Goal: Task Accomplishment & Management: Use online tool/utility

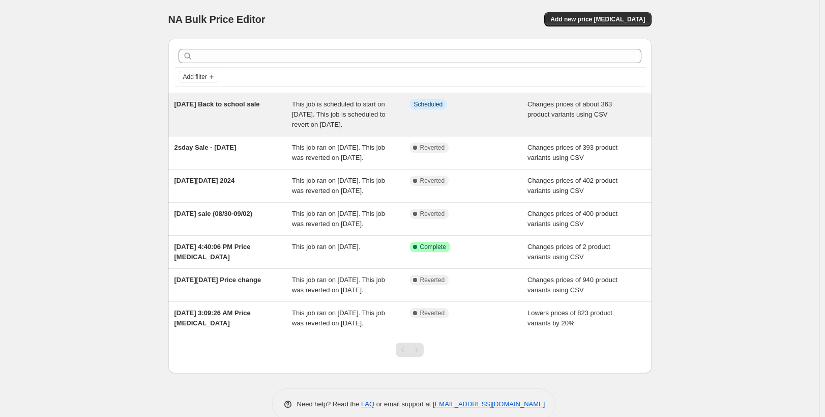
click at [245, 114] on div "Aug 29, 2025 Back to school sale" at bounding box center [234, 114] width 118 height 31
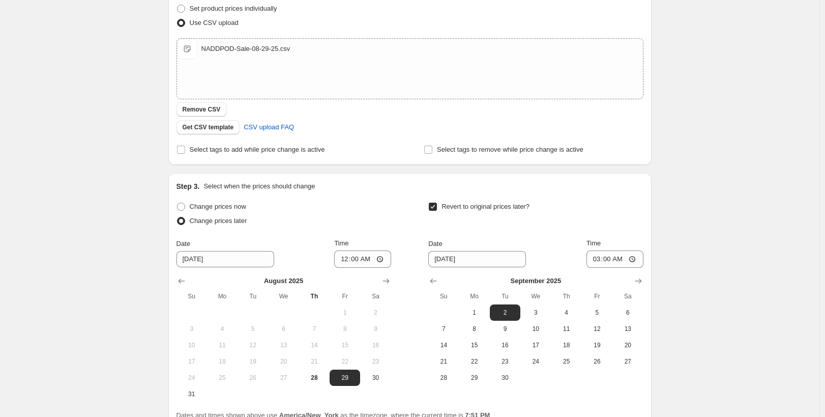
scroll to position [230, 0]
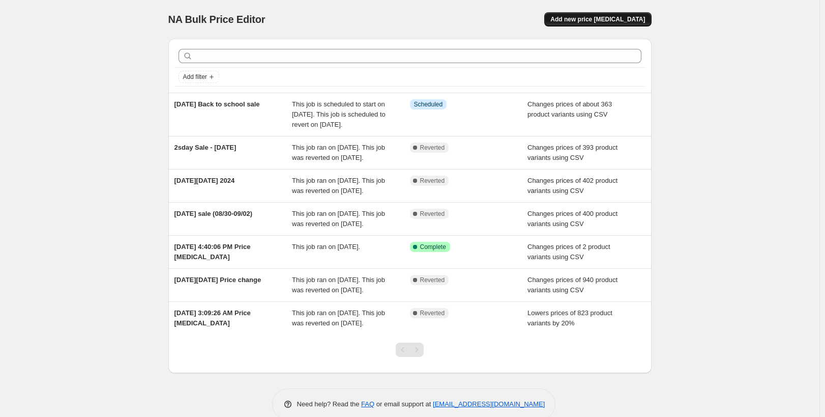
click at [628, 17] on span "Add new price change job" at bounding box center [597, 19] width 95 height 8
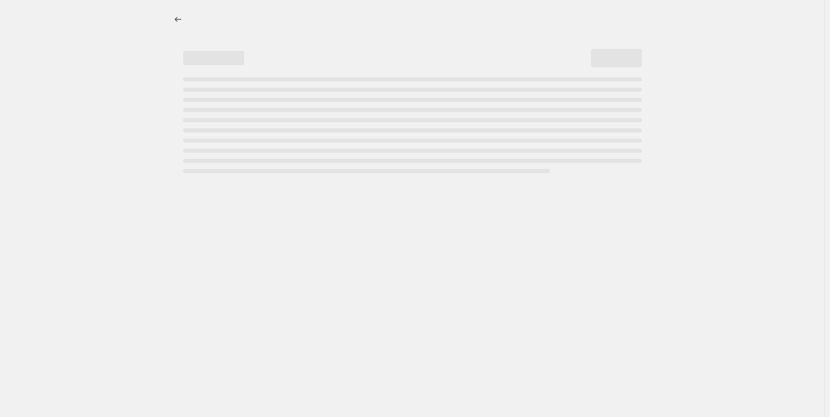
select select "percentage"
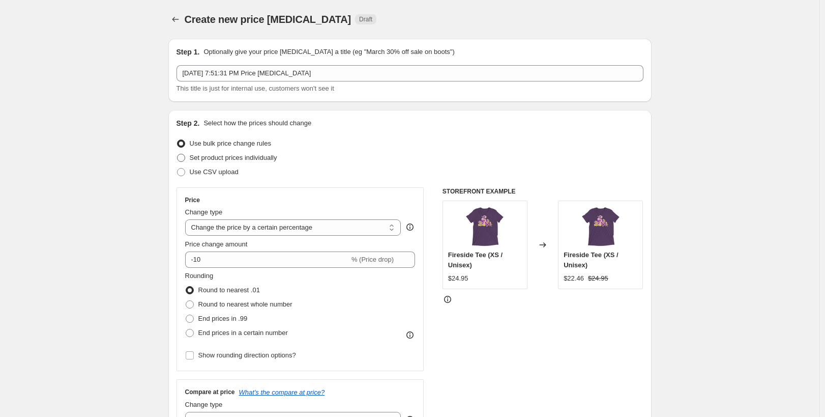
click at [230, 155] on span "Set product prices individually" at bounding box center [234, 158] width 88 height 8
click at [178, 154] on input "Set product prices individually" at bounding box center [177, 154] width 1 height 1
radio input "true"
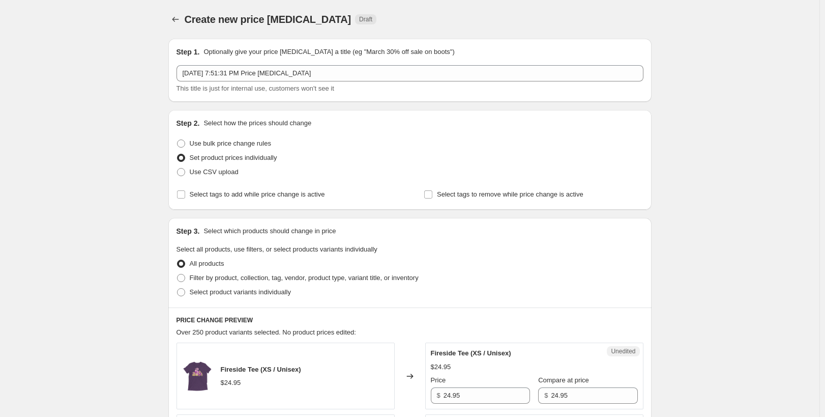
scroll to position [38, 0]
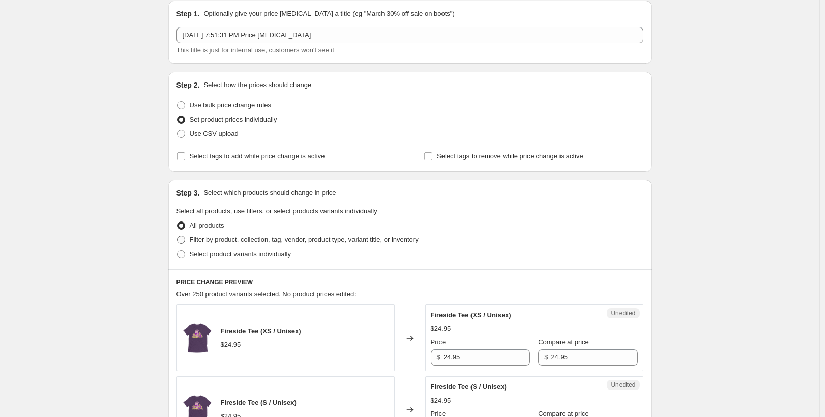
click at [252, 239] on span "Filter by product, collection, tag, vendor, product type, variant title, or inv…" at bounding box center [304, 240] width 229 height 8
click at [178, 236] on input "Filter by product, collection, tag, vendor, product type, variant title, or inv…" at bounding box center [177, 236] width 1 height 1
radio input "true"
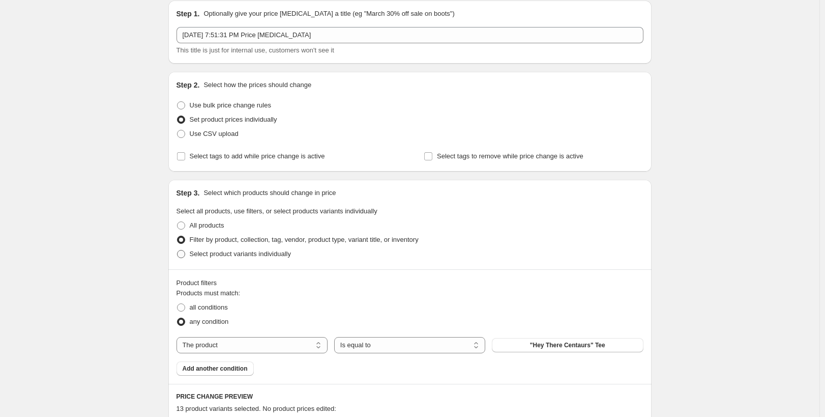
click at [250, 255] on span "Select product variants individually" at bounding box center [240, 254] width 101 height 8
click at [178, 250] on input "Select product variants individually" at bounding box center [177, 250] width 1 height 1
radio input "true"
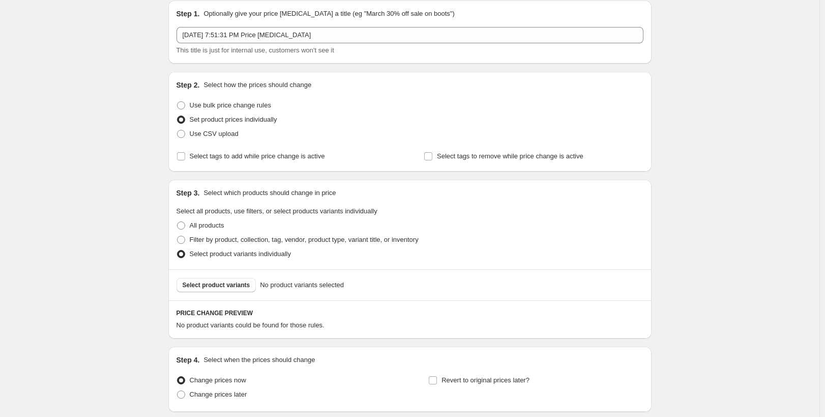
scroll to position [117, 0]
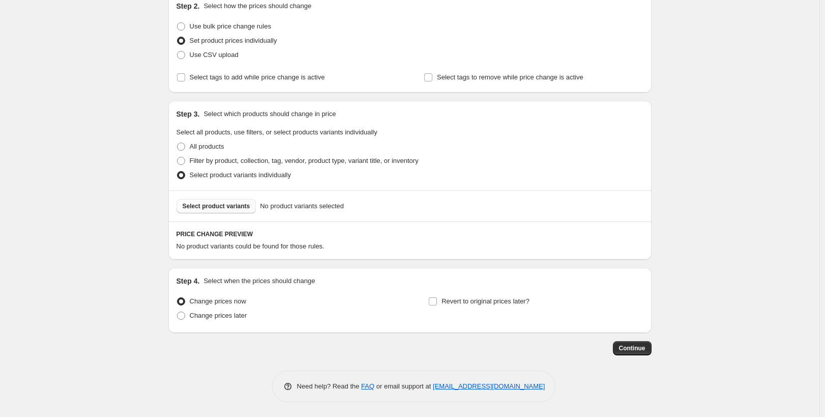
click at [221, 204] on span "Select product variants" at bounding box center [217, 206] width 68 height 8
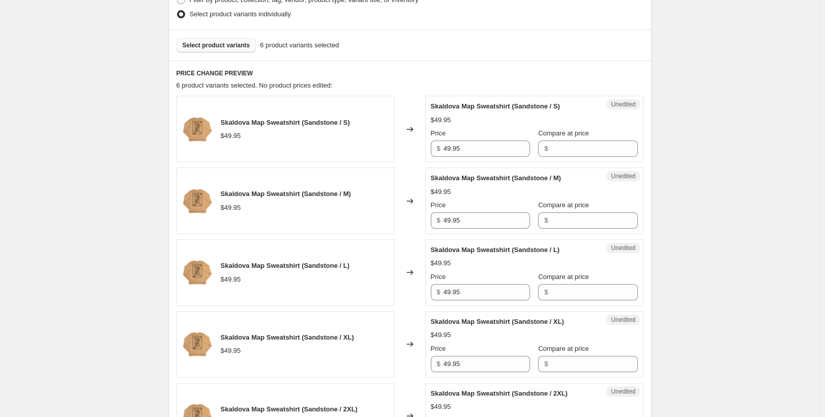
scroll to position [300, 0]
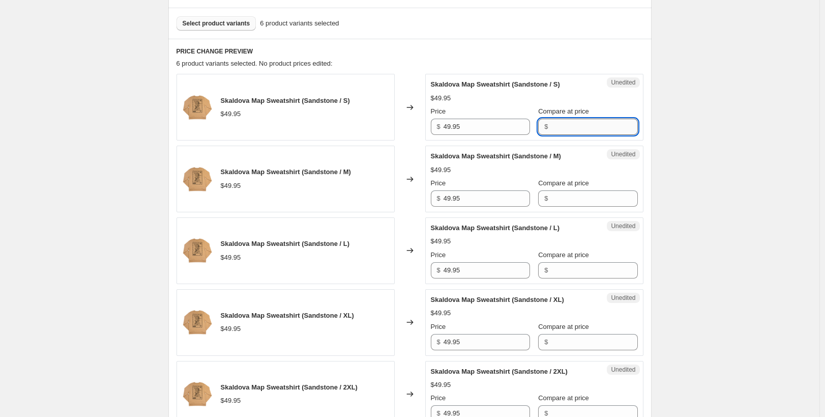
click at [562, 129] on input "Compare at price" at bounding box center [594, 127] width 86 height 16
paste input "49.95"
type input "49.95"
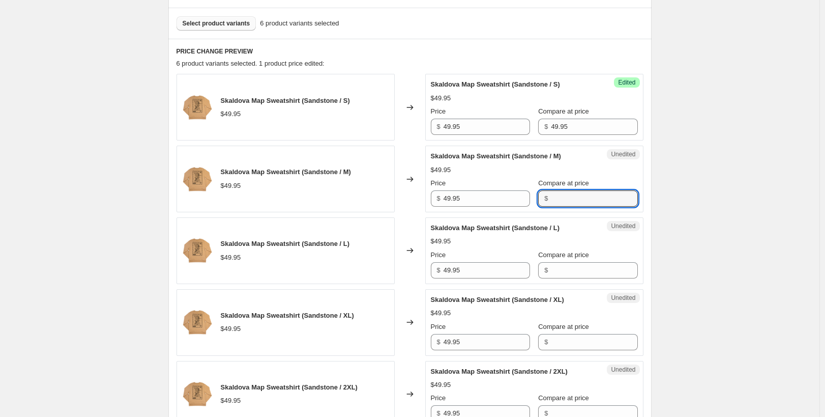
paste input "49.95"
type input "49.95"
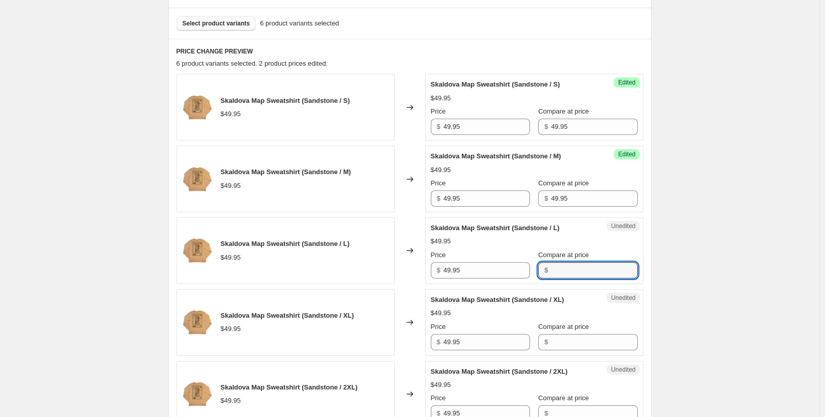
paste input "49.95"
type input "49.95"
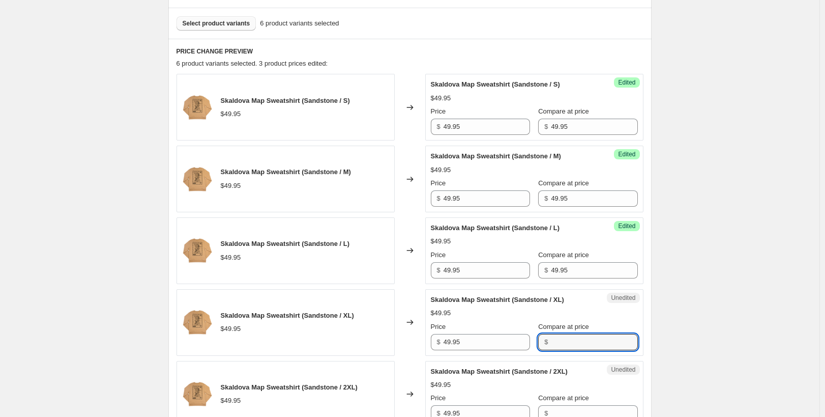
paste input "49.95"
type input "49.95"
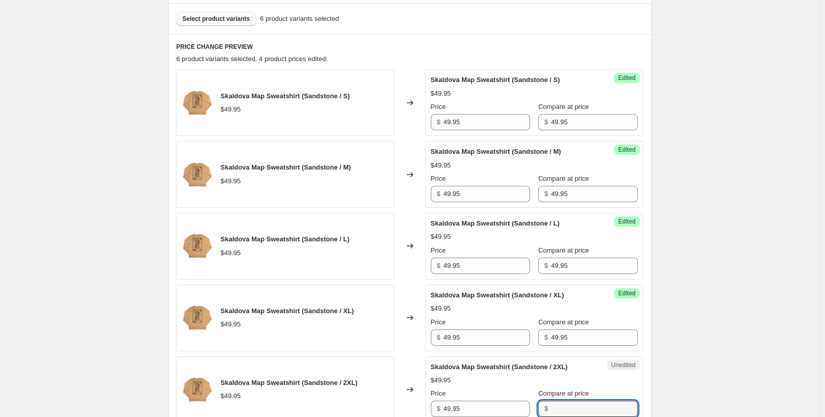
paste input "49.95"
type input "49.95"
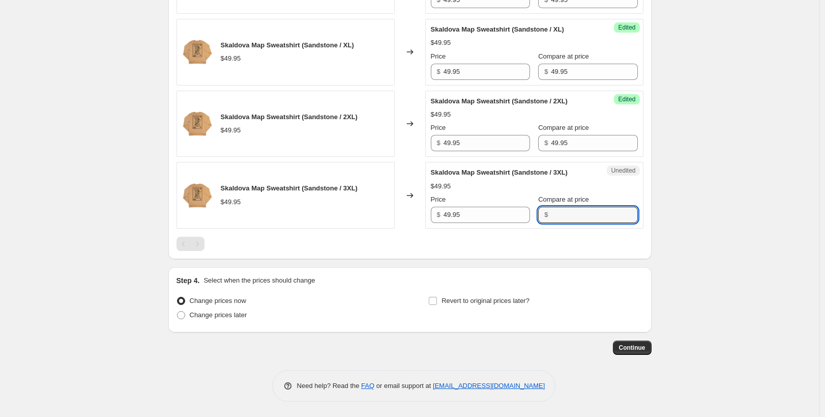
paste input "49.95"
type input "49.95"
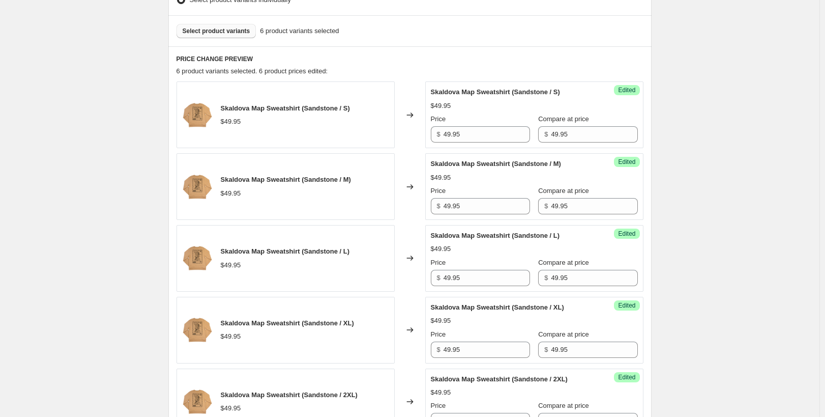
scroll to position [253, 0]
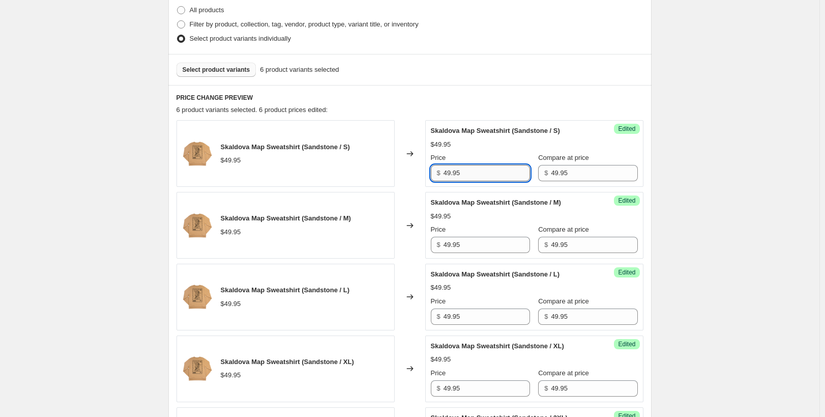
click at [479, 169] on input "49.95" at bounding box center [487, 173] width 86 height 16
type input "42.46"
click at [468, 254] on div "Success Edited Skaldova Map Sweatshirt (Sandstone / M) $49.95 Price $ 49.95 Com…" at bounding box center [534, 225] width 218 height 67
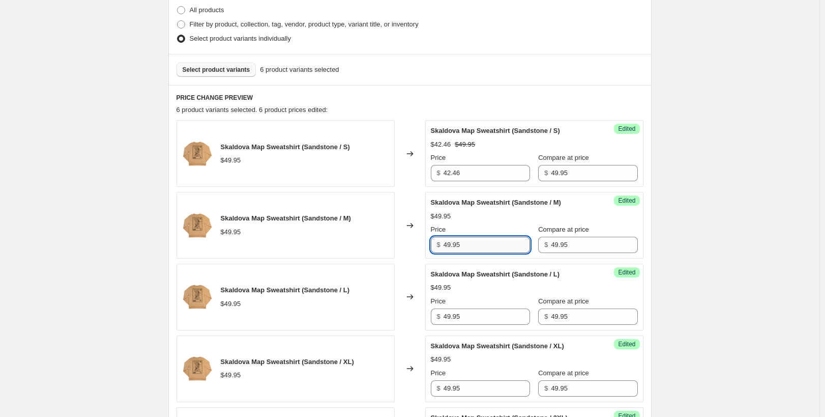
click at [470, 244] on input "49.95" at bounding box center [487, 245] width 86 height 16
paste input "42.46"
paste input "text"
type input "42.46"
click at [655, 229] on div "Create new price change job. This page is ready Create new price change job Dra…" at bounding box center [410, 240] width 508 height 986
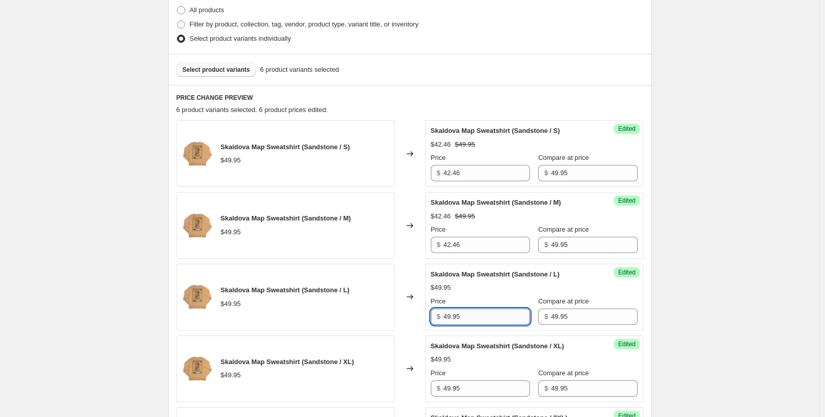
click at [476, 314] on input "49.95" at bounding box center [487, 316] width 86 height 16
paste input "2.46"
type input "42.46"
click at [483, 386] on input "49.95" at bounding box center [487, 388] width 86 height 16
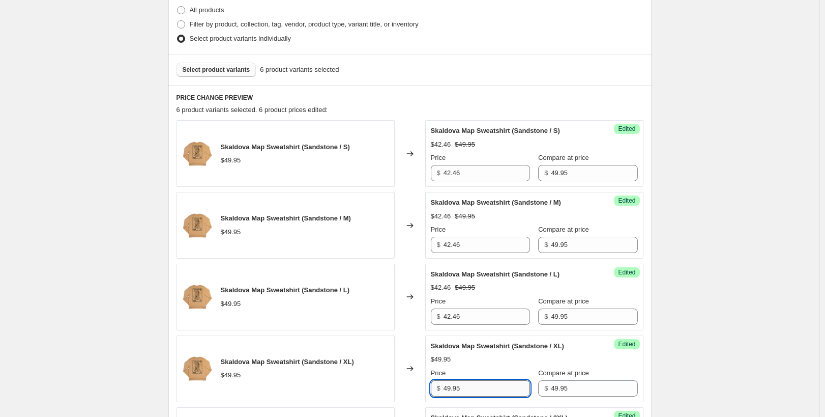
paste input "2.46"
type input "42.46"
click at [766, 250] on div "Create new price change job. This page is ready Create new price change job Dra…" at bounding box center [410, 240] width 820 height 986
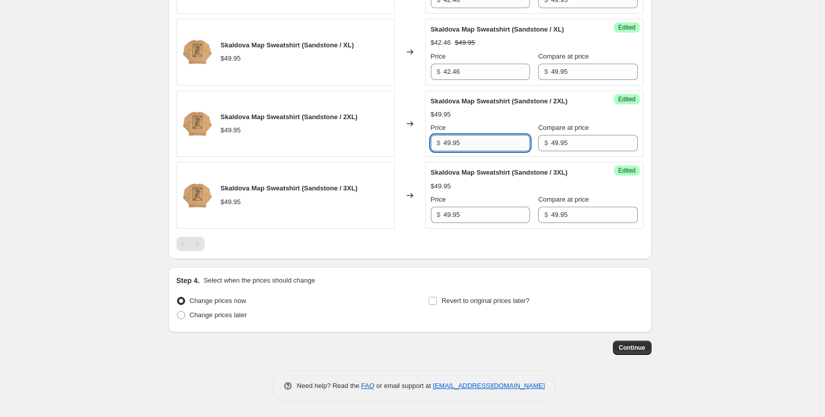
click at [490, 147] on input "49.95" at bounding box center [487, 143] width 86 height 16
paste input "2.46"
type input "42.46"
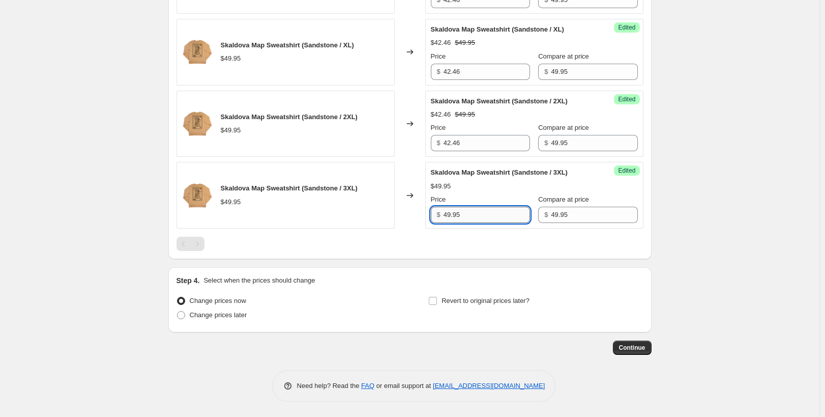
click at [474, 219] on input "49.95" at bounding box center [487, 215] width 86 height 16
paste input "2.46"
type input "42.46"
click at [233, 315] on span "Change prices later" at bounding box center [218, 315] width 57 height 8
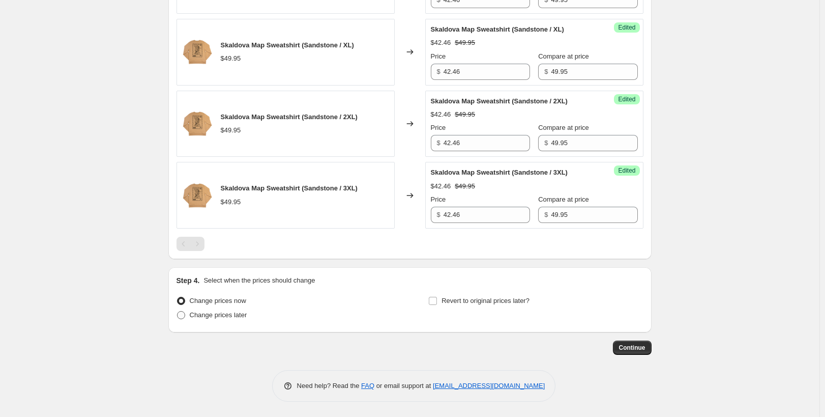
click at [178, 311] on input "Change prices later" at bounding box center [177, 311] width 1 height 1
radio input "true"
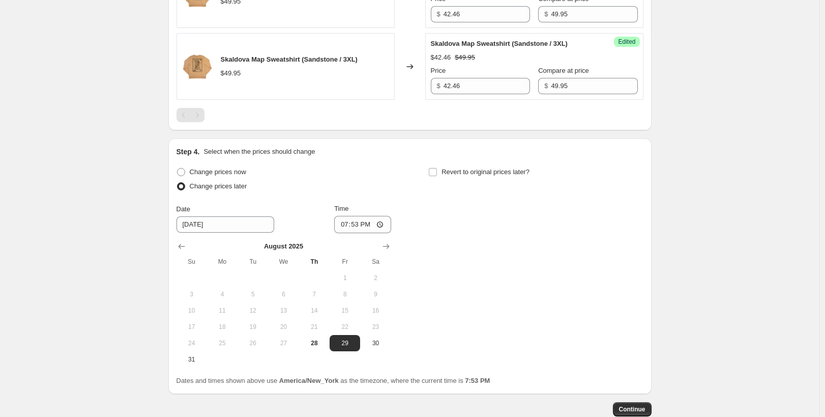
scroll to position [709, 0]
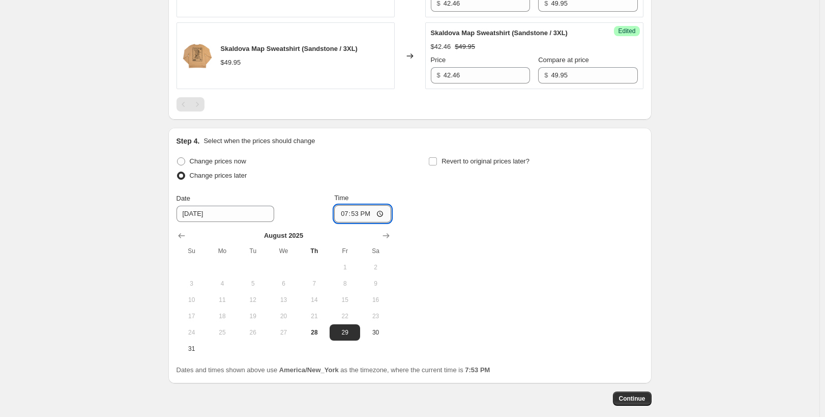
click at [351, 209] on input "19:53" at bounding box center [362, 213] width 57 height 17
type input "00:00"
click at [437, 160] on input "Revert to original prices later?" at bounding box center [433, 161] width 8 height 8
checkbox input "true"
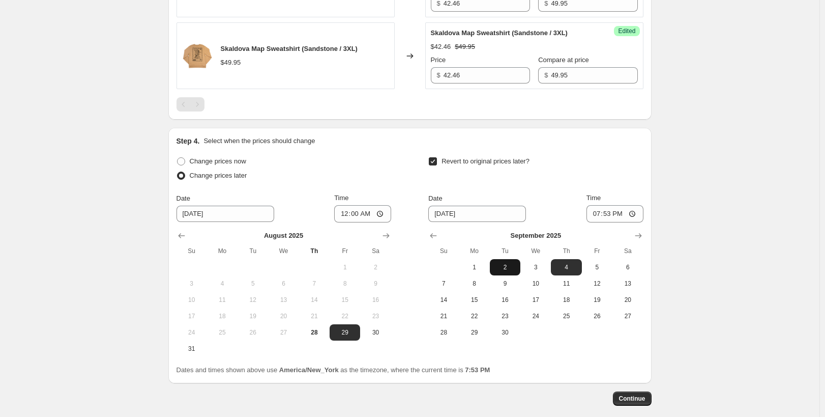
click at [509, 269] on span "2" at bounding box center [505, 267] width 22 height 8
type input "9/2/2025"
click at [598, 212] on input "19:53" at bounding box center [615, 213] width 57 height 17
type input "03:00"
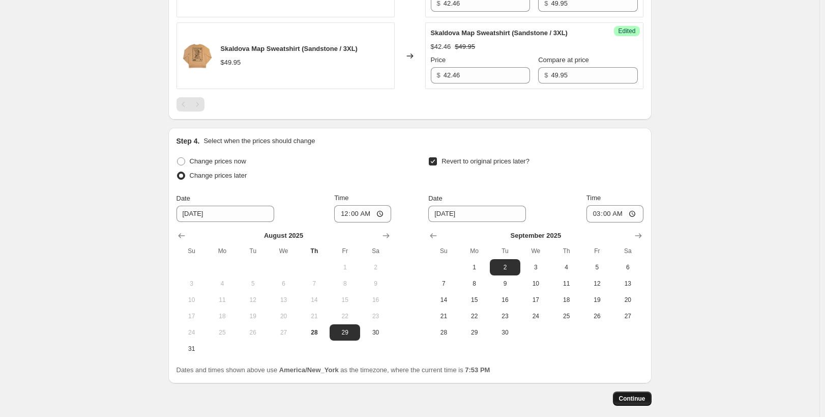
click at [632, 397] on span "Continue" at bounding box center [632, 398] width 26 height 8
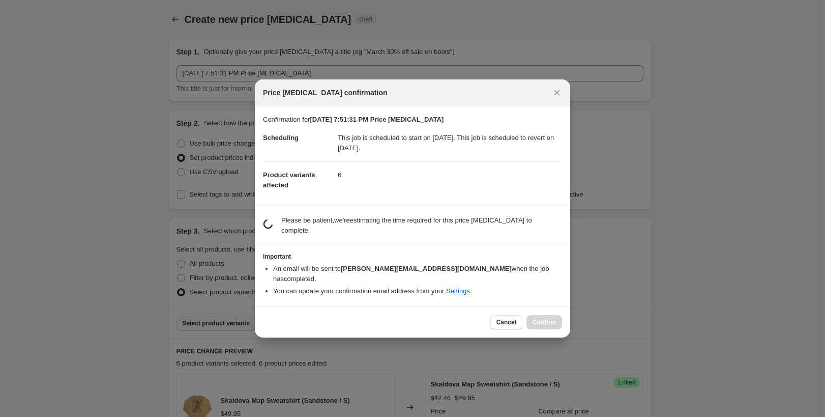
scroll to position [0, 0]
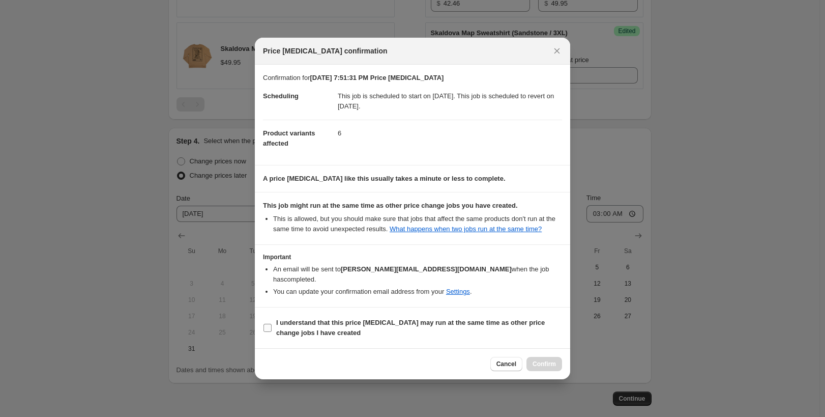
click at [330, 323] on span "I understand that this price change job may run at the same time as other price…" at bounding box center [419, 327] width 286 height 20
click at [272, 324] on input "I understand that this price change job may run at the same time as other price…" at bounding box center [268, 328] width 8 height 8
checkbox input "true"
click at [546, 360] on span "Confirm" at bounding box center [544, 364] width 23 height 8
